Goal: Transaction & Acquisition: Purchase product/service

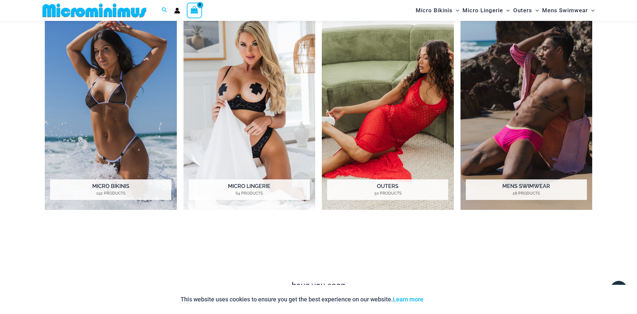
scroll to position [676, 0]
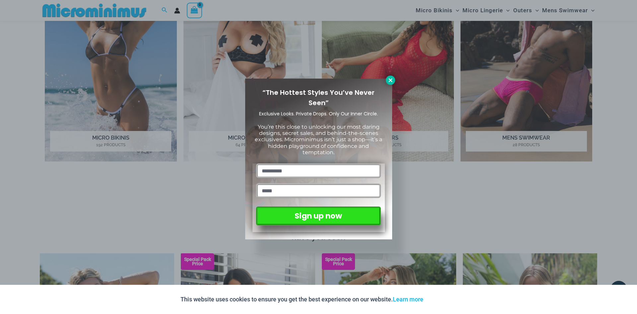
click at [389, 82] on icon at bounding box center [390, 80] width 6 height 6
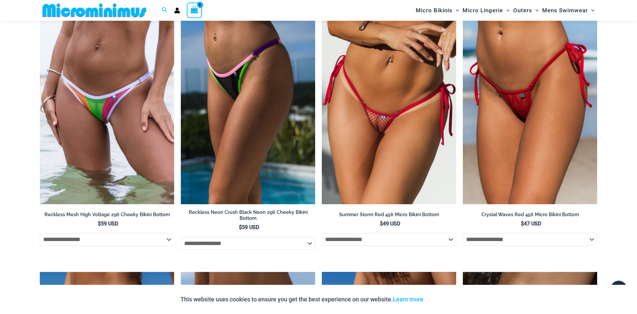
scroll to position [2113, 0]
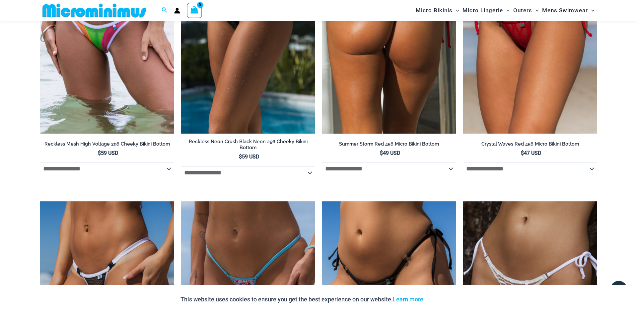
click at [322, 163] on select "**********" at bounding box center [389, 169] width 134 height 13
click at [281, 178] on ul "**********" at bounding box center [318, 64] width 557 height 803
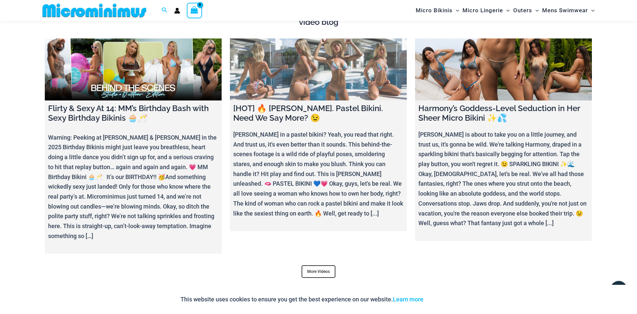
scroll to position [2566, 0]
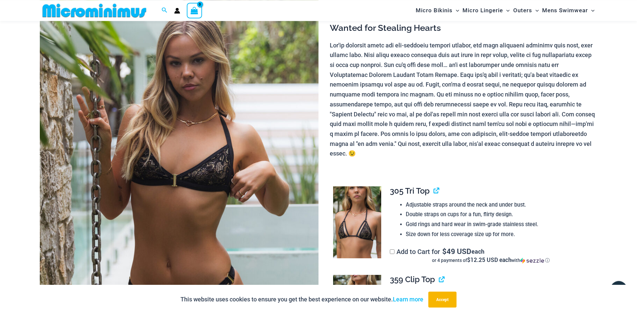
scroll to position [70, 0]
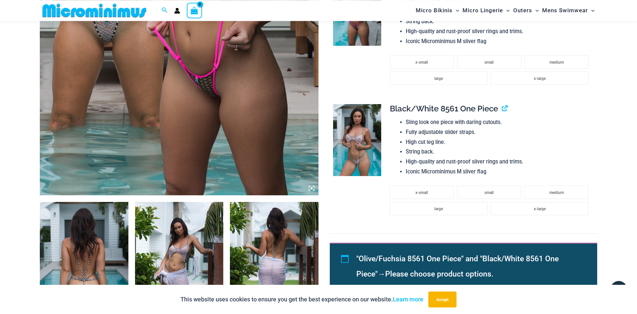
scroll to position [297, 0]
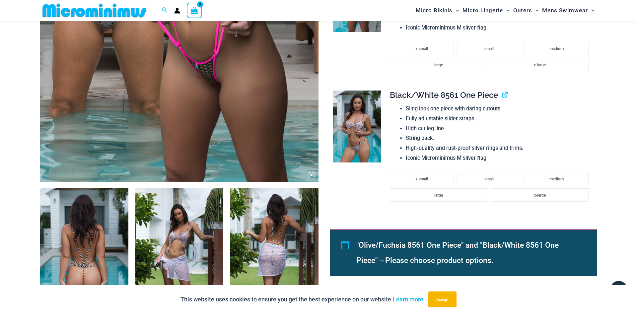
click at [366, 134] on img at bounding box center [357, 127] width 48 height 72
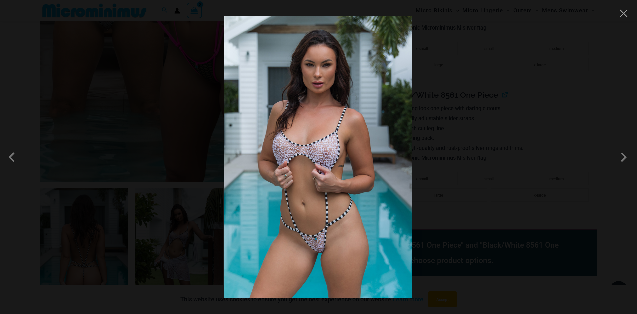
click at [346, 144] on img at bounding box center [318, 157] width 188 height 282
click at [625, 18] on button "Close" at bounding box center [624, 13] width 10 height 10
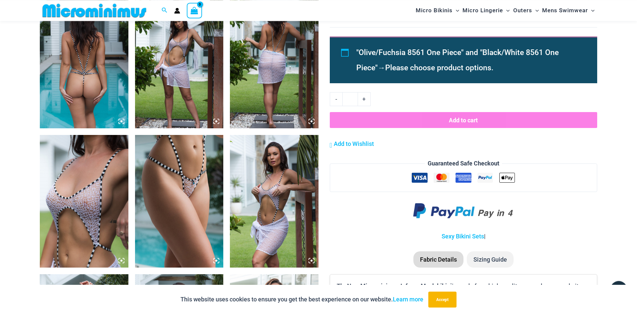
scroll to position [599, 0]
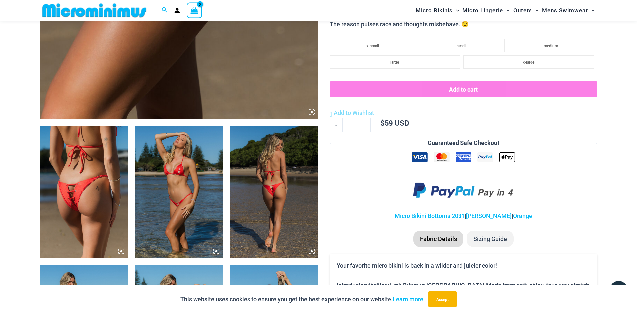
scroll to position [372, 0]
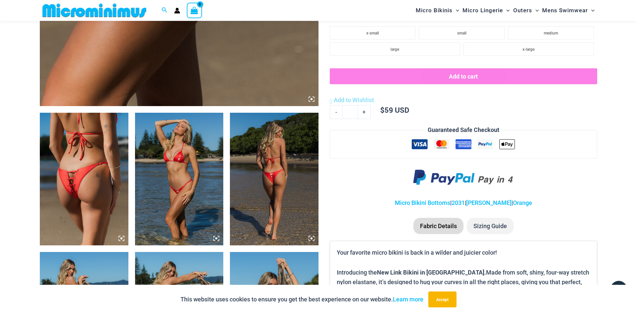
click at [175, 165] on img at bounding box center [179, 179] width 89 height 133
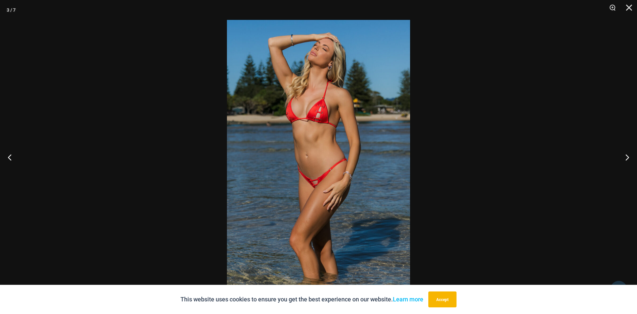
click at [321, 159] on img at bounding box center [318, 157] width 183 height 274
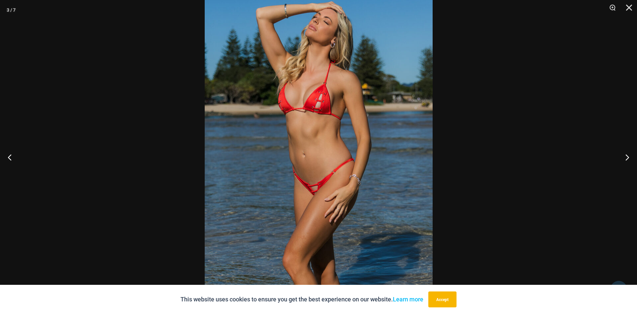
click at [321, 159] on img at bounding box center [319, 157] width 228 height 342
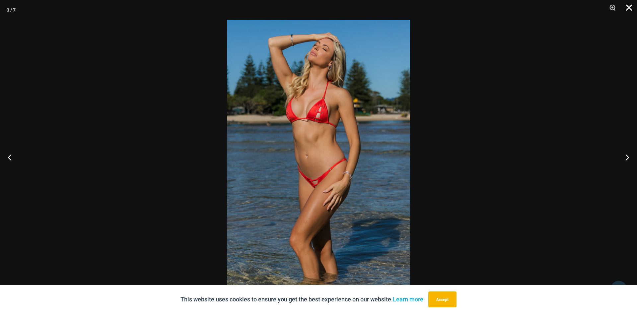
click at [630, 6] on button "Close" at bounding box center [626, 10] width 17 height 20
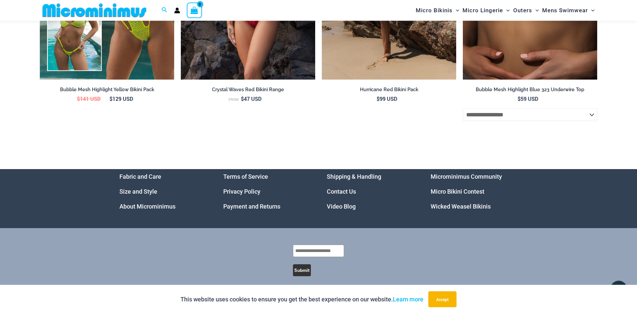
scroll to position [2250, 0]
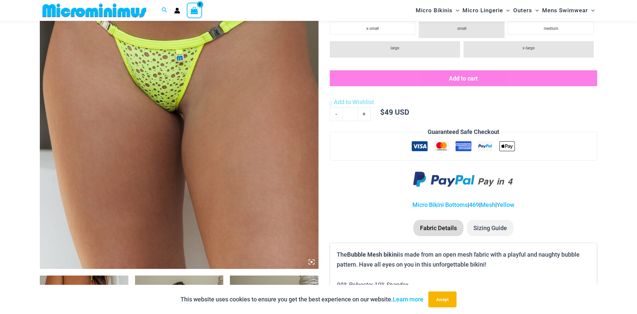
scroll to position [334, 0]
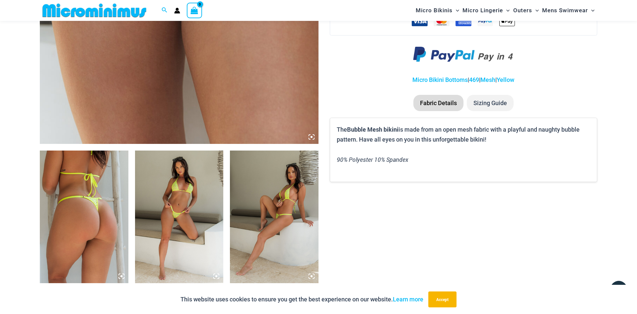
click at [263, 203] on img at bounding box center [274, 217] width 89 height 133
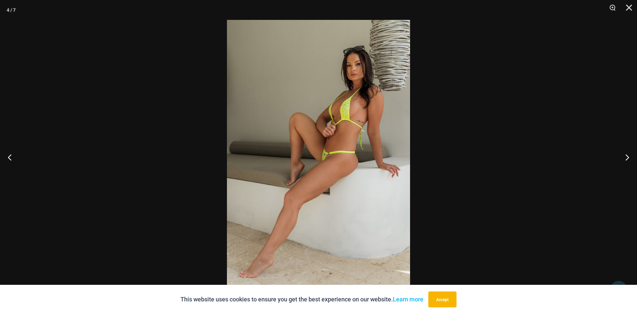
click at [264, 203] on img at bounding box center [318, 157] width 183 height 274
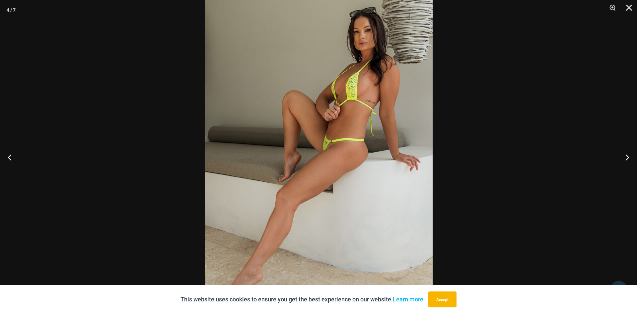
click at [361, 149] on img at bounding box center [319, 146] width 228 height 342
